Goal: Register for event/course

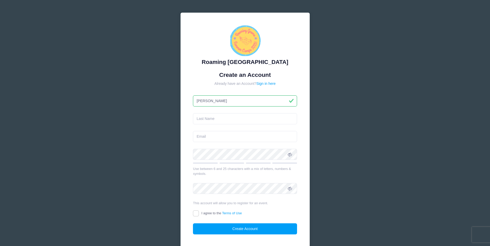
type input "[PERSON_NAME]"
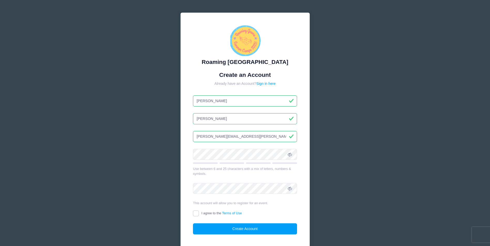
type input "[PERSON_NAME][EMAIL_ADDRESS][PERSON_NAME][DOMAIN_NAME]"
click at [193, 211] on input "I agree to the Terms of Use" at bounding box center [196, 214] width 6 height 6
checkbox input "true"
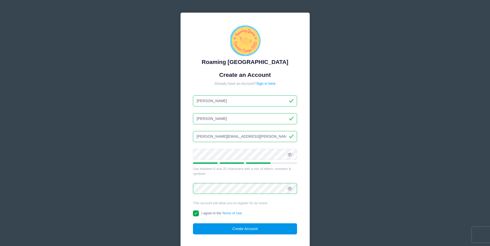
click at [260, 227] on button "Create Account" at bounding box center [245, 229] width 104 height 11
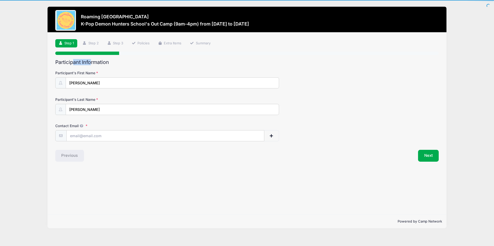
drag, startPoint x: 75, startPoint y: 61, endPoint x: 93, endPoint y: 61, distance: 18.3
click at [93, 61] on h2 "Participant Information" at bounding box center [246, 62] width 383 height 6
click at [77, 134] on input "Contact Email" at bounding box center [165, 136] width 197 height 11
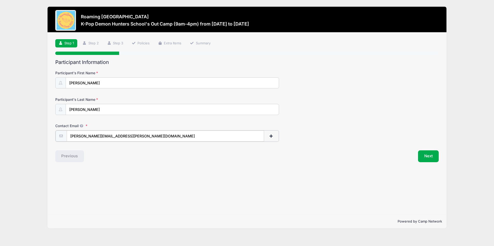
type input "[PERSON_NAME][EMAIL_ADDRESS][PERSON_NAME][DOMAIN_NAME]"
click at [120, 175] on div "Step 1 /7 Step 1 Step 2 Step 3 Policies Extra Items Summary Participant Informa…" at bounding box center [247, 124] width 398 height 182
click at [271, 137] on span "button" at bounding box center [271, 137] width 5 height 4
click at [145, 162] on input "text" at bounding box center [149, 162] width 165 height 11
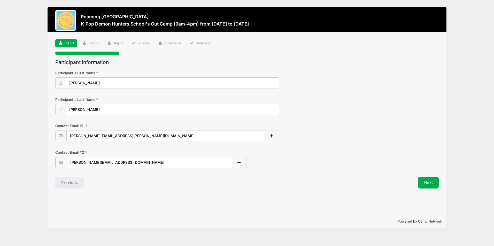
type input "[PERSON_NAME][EMAIL_ADDRESS][DOMAIN_NAME]"
click at [332, 162] on div "Contact Email # 2 [PERSON_NAME][EMAIL_ADDRESS][DOMAIN_NAME]" at bounding box center [246, 159] width 383 height 18
click at [422, 181] on button "Next" at bounding box center [428, 182] width 21 height 12
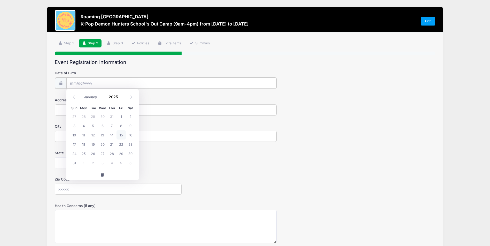
click at [112, 81] on input "Date of Birth" at bounding box center [171, 83] width 210 height 11
click at [87, 96] on select "January February March April May June July August September October November De…" at bounding box center [93, 97] width 23 height 7
click at [115, 95] on input "2025" at bounding box center [114, 97] width 17 height 8
click at [120, 94] on span at bounding box center [122, 95] width 4 height 4
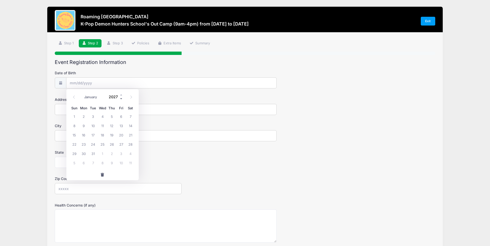
click at [121, 100] on span at bounding box center [122, 99] width 4 height 4
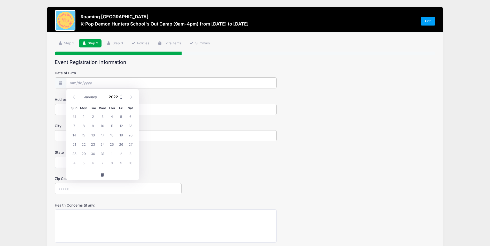
click at [121, 100] on span at bounding box center [122, 99] width 4 height 4
type input "2019"
click at [88, 96] on select "January February March April May June July August September October November De…" at bounding box center [93, 97] width 23 height 7
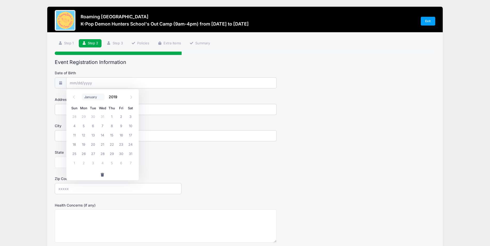
select select "6"
click at [82, 94] on select "January February March April May June July August September October November De…" at bounding box center [93, 97] width 23 height 7
click at [83, 129] on span "8" at bounding box center [83, 125] width 9 height 9
type input "[DATE]"
click at [85, 112] on input "Address" at bounding box center [166, 109] width 222 height 11
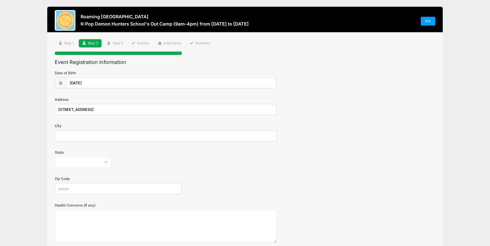
type input "[STREET_ADDRESS]"
type input "[GEOGRAPHIC_DATA]"
select select "CO"
type input "80238"
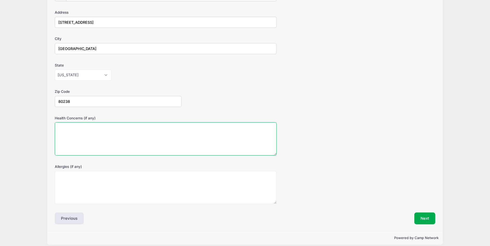
scroll to position [93, 0]
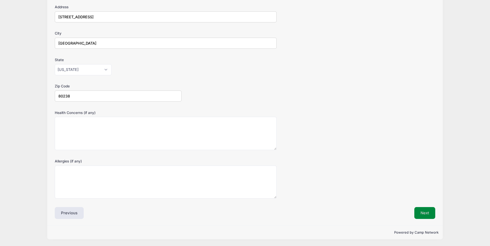
click at [430, 215] on button "Next" at bounding box center [424, 213] width 21 height 12
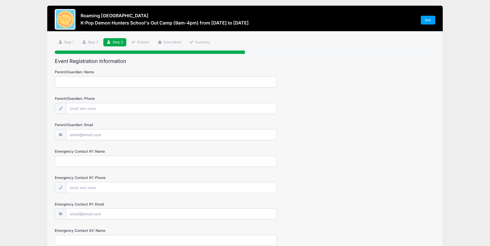
scroll to position [0, 0]
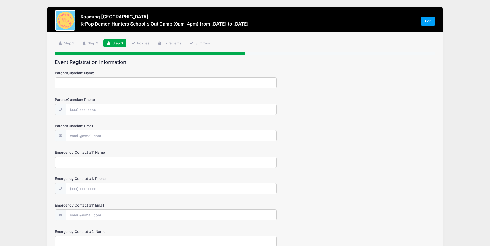
click at [119, 86] on input "Parent/Guardian: Name" at bounding box center [166, 82] width 222 height 11
type input "D"
type input "[PERSON_NAME]"
type input "2198981151"
type input "[PERSON_NAME][EMAIL_ADDRESS][DOMAIN_NAME]"
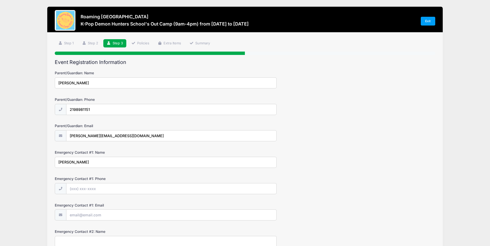
type input "[PERSON_NAME]"
click at [107, 192] on input "Emergency Contact #1: Phone" at bounding box center [171, 189] width 210 height 11
type input "[PHONE_NUMBER]"
click at [112, 218] on input "Emergency Contact #1: Email" at bounding box center [171, 215] width 210 height 11
type input "[EMAIL_ADDRESS][DOMAIN_NAME]"
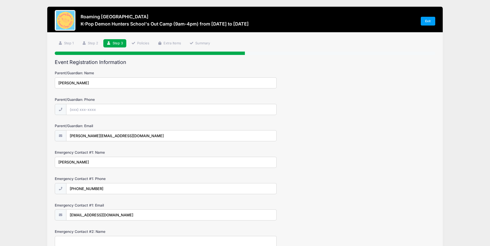
scroll to position [1, 0]
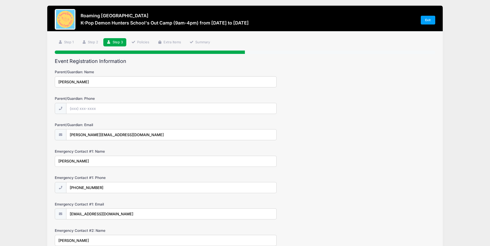
type input "[PERSON_NAME]"
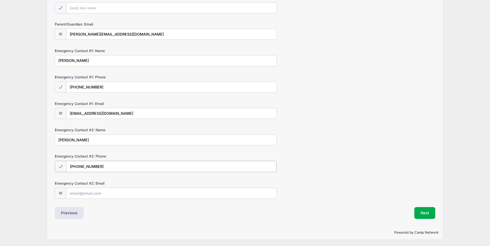
type input "[PHONE_NUMBER]"
click at [117, 196] on input "Emergency Contact #2: Email" at bounding box center [171, 193] width 210 height 11
click at [93, 192] on input "Emergency Contact #2: Email" at bounding box center [171, 193] width 210 height 11
type input "zizprutch"
click at [431, 208] on button "Next" at bounding box center [424, 213] width 21 height 12
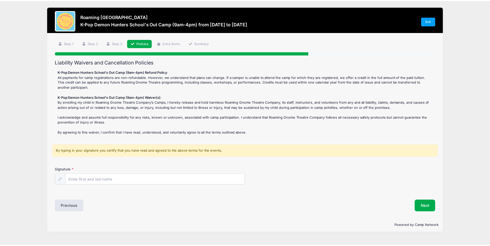
scroll to position [0, 0]
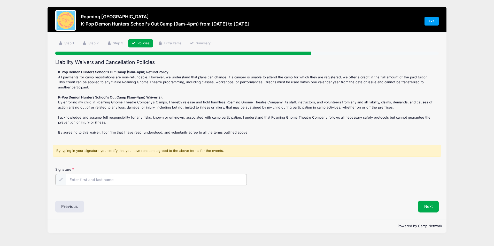
click at [75, 182] on input "Signature" at bounding box center [156, 179] width 181 height 11
type input "[PERSON_NAME]"
click at [70, 203] on button "Previous" at bounding box center [69, 206] width 29 height 12
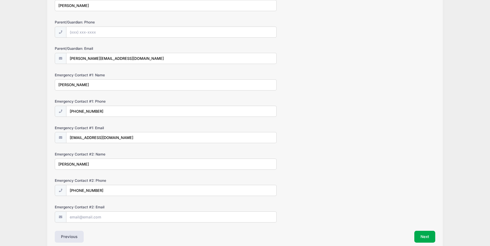
scroll to position [101, 0]
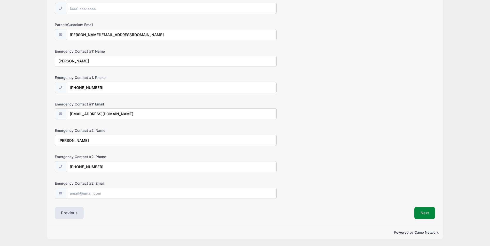
click at [415, 210] on button "Next" at bounding box center [424, 213] width 21 height 12
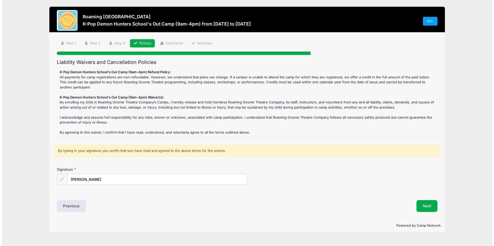
scroll to position [0, 0]
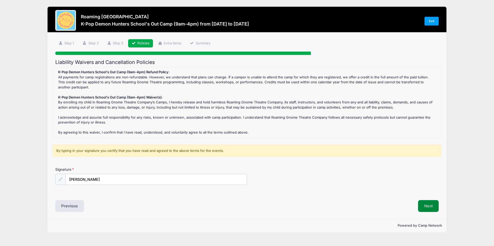
click at [426, 205] on button "Next" at bounding box center [428, 206] width 21 height 12
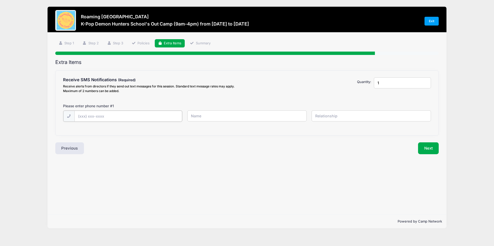
click at [0, 0] on input "text" at bounding box center [0, 0] width 0 height 0
type input "[PHONE_NUMBER]"
type input "E"
type input "[PERSON_NAME]"
type input "Mother"
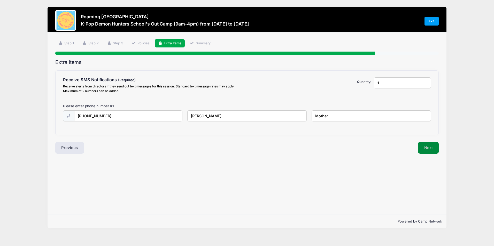
click at [422, 149] on button "Next" at bounding box center [428, 148] width 21 height 12
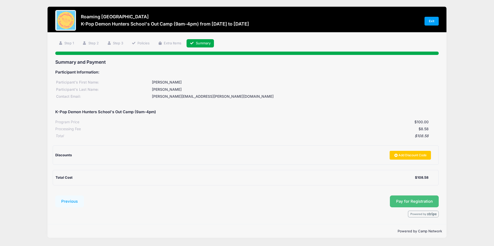
click at [415, 200] on span "Pay for Registration" at bounding box center [414, 201] width 37 height 5
